Goal: Task Accomplishment & Management: Manage account settings

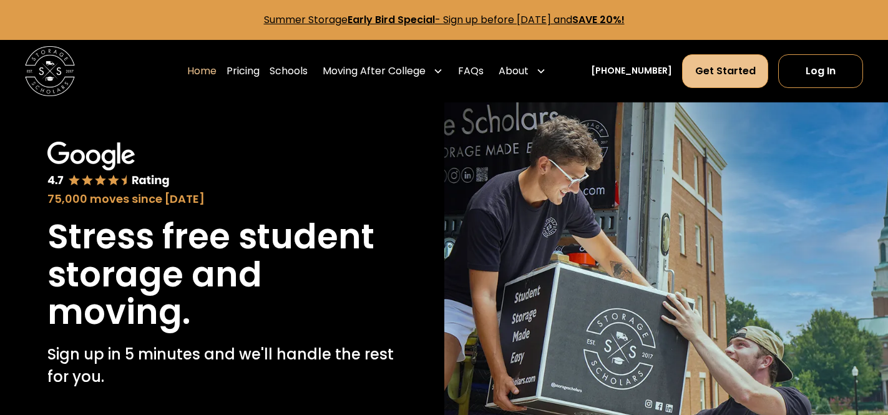
click at [750, 74] on link "Get Started" at bounding box center [725, 71] width 87 height 34
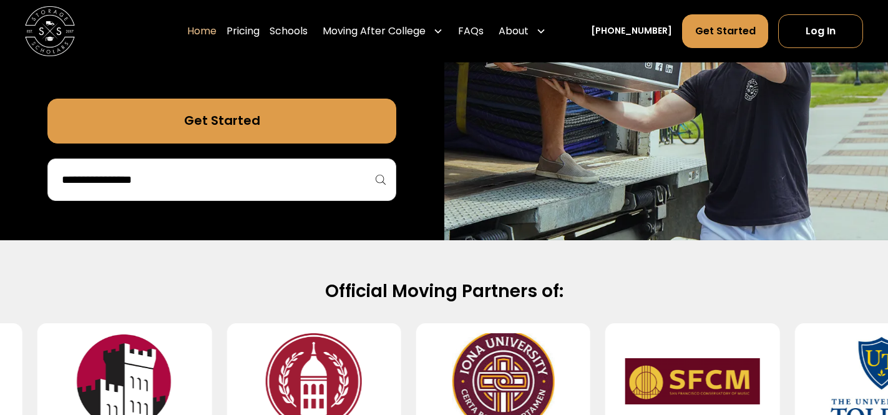
scroll to position [341, 0]
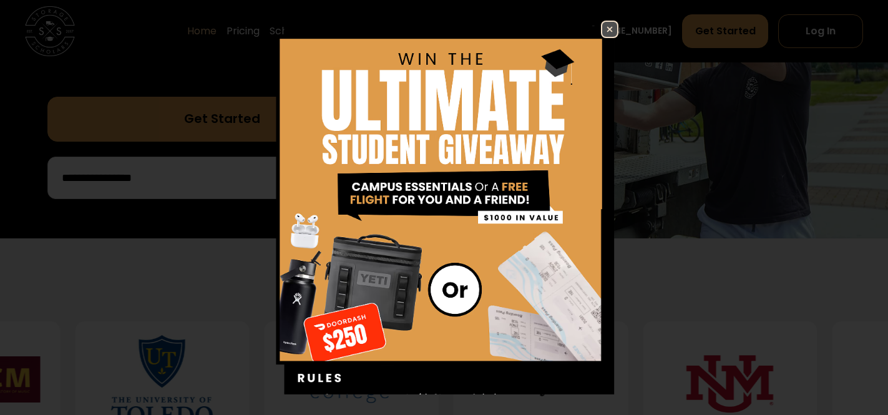
click at [612, 29] on img at bounding box center [609, 29] width 15 height 15
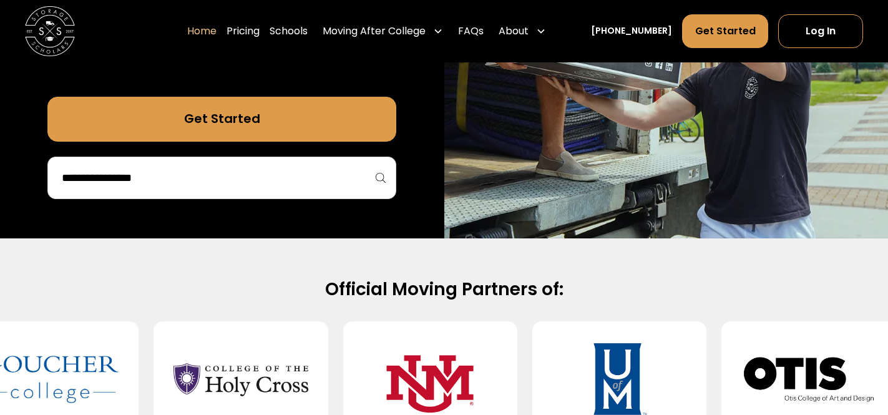
click at [358, 115] on link "Get Started" at bounding box center [221, 119] width 349 height 45
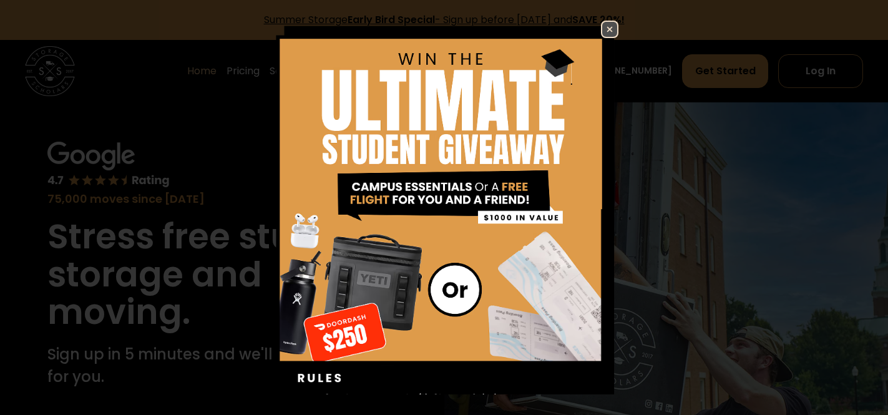
click at [609, 31] on img at bounding box center [609, 29] width 15 height 15
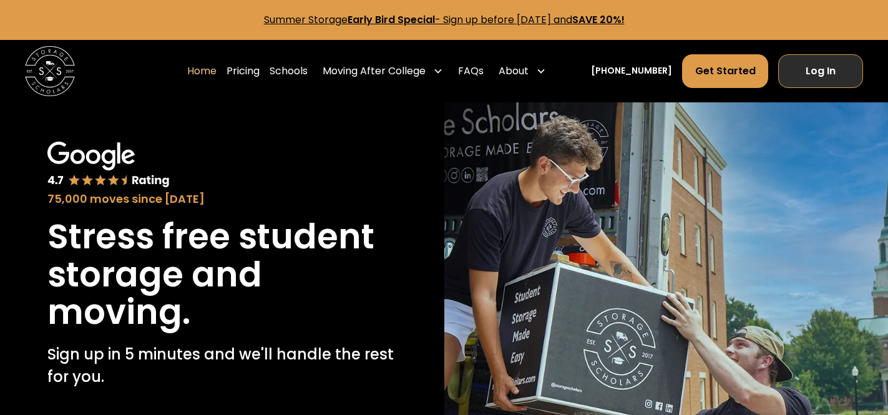
click at [812, 70] on link "Log In" at bounding box center [820, 71] width 85 height 34
